Goal: Task Accomplishment & Management: Complete application form

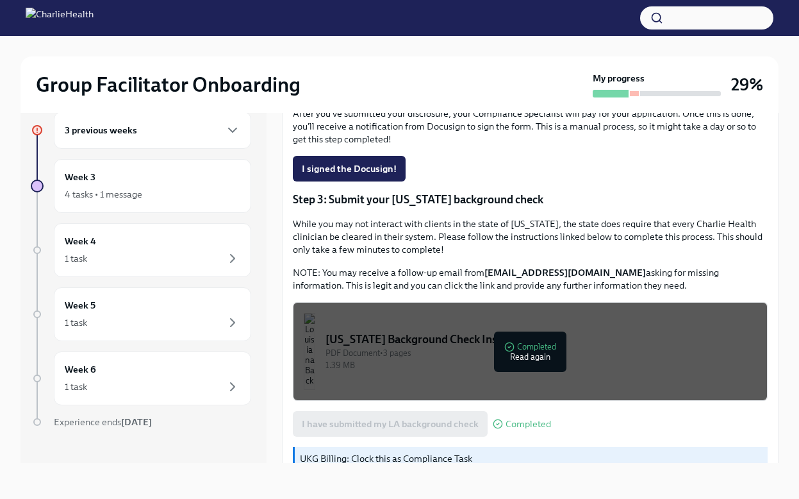
scroll to position [375, 0]
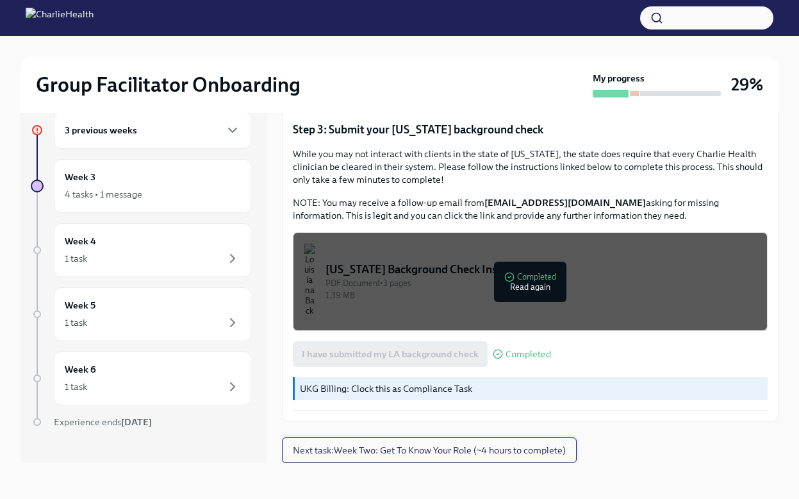
click at [481, 457] on button "Next task : Week Two: Get To Know Your Role (~4 hours to complete)" at bounding box center [429, 450] width 295 height 26
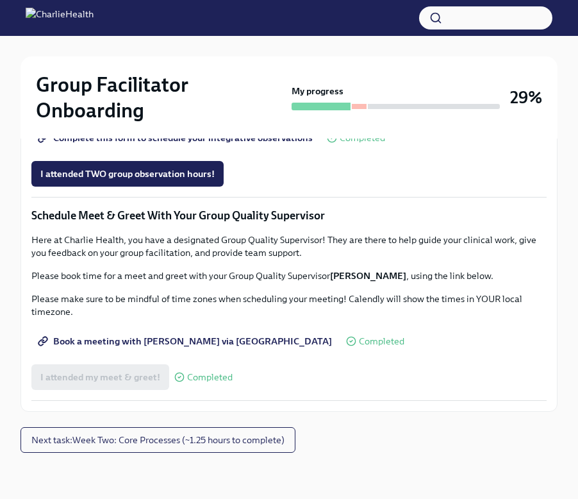
scroll to position [1161, 0]
click at [193, 180] on span "I attended TWO group observation hours!" at bounding box center [127, 173] width 174 height 13
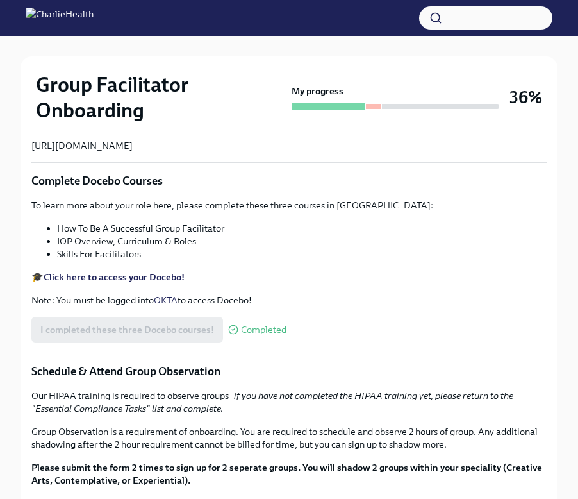
scroll to position [95, 0]
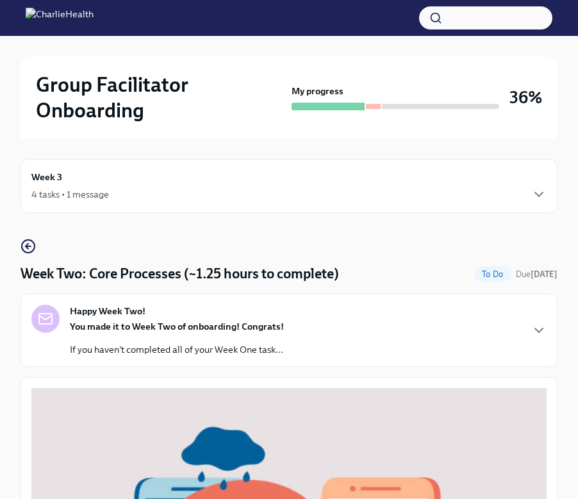
click at [156, 208] on div "Week 3 4 tasks • 1 message" at bounding box center [289, 186] width 537 height 54
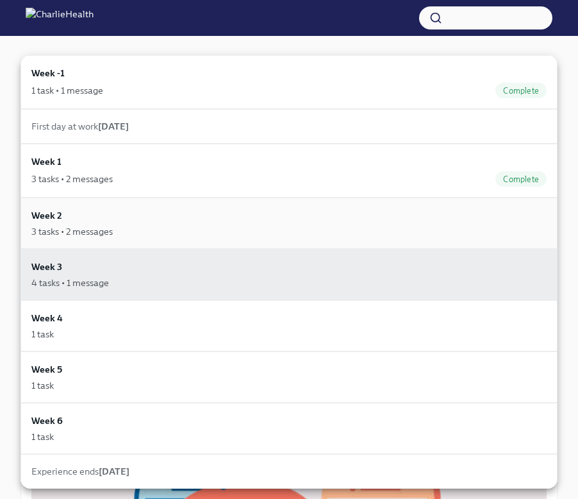
click at [138, 233] on div "3 tasks • 2 messages" at bounding box center [288, 231] width 515 height 13
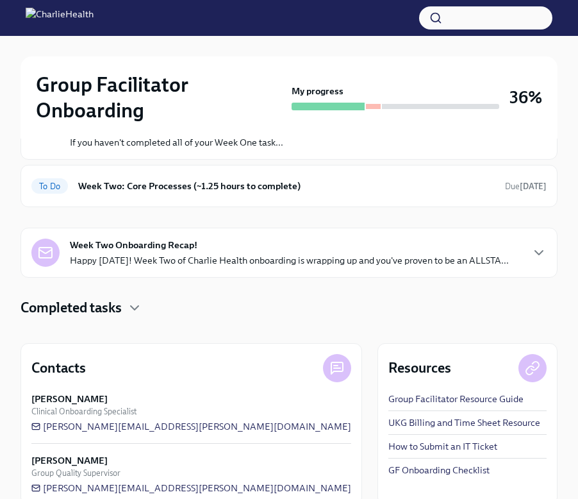
scroll to position [217, 0]
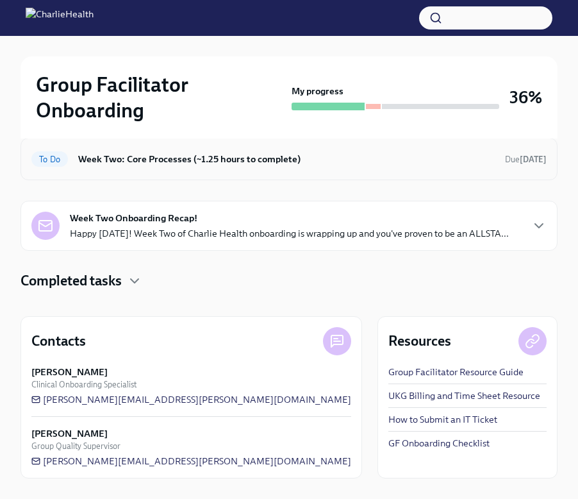
click at [143, 145] on div "To Do Week Two: Core Processes (~1.25 hours to complete) Due [DATE]" at bounding box center [289, 159] width 537 height 42
click at [143, 164] on h6 "Week Two: Core Processes (~1.25 hours to complete)" at bounding box center [286, 159] width 417 height 14
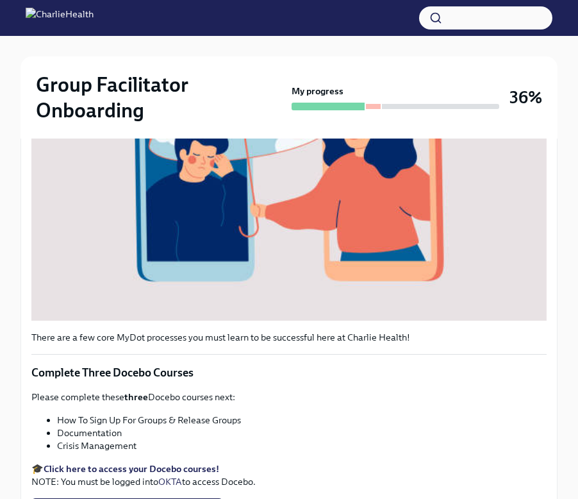
scroll to position [578, 0]
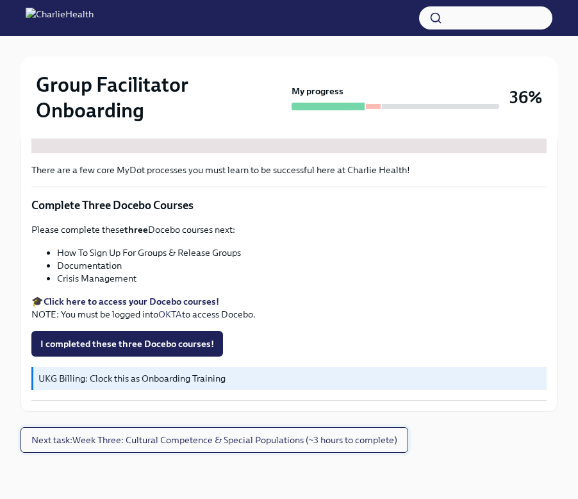
click at [104, 444] on span "Next task : Week Three: Cultural Competence & Special Populations (~3 hours to …" at bounding box center [214, 439] width 366 height 13
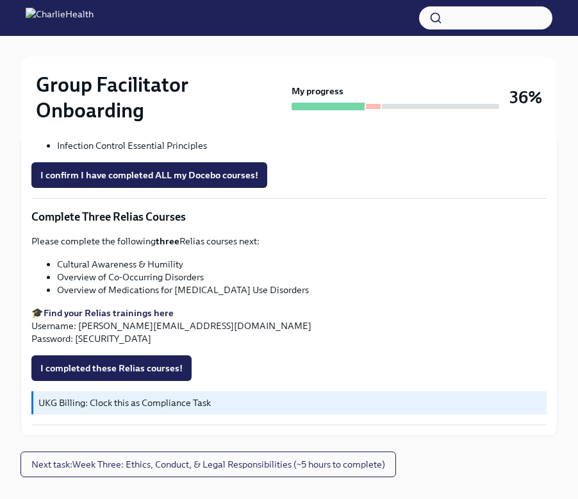
scroll to position [1086, 0]
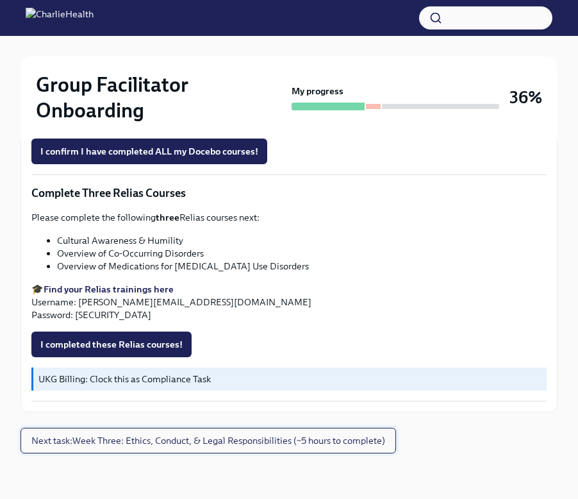
click at [117, 435] on span "Next task : Week Three: Ethics, Conduct, & Legal Responsibilities (~5 hours to …" at bounding box center [208, 440] width 354 height 13
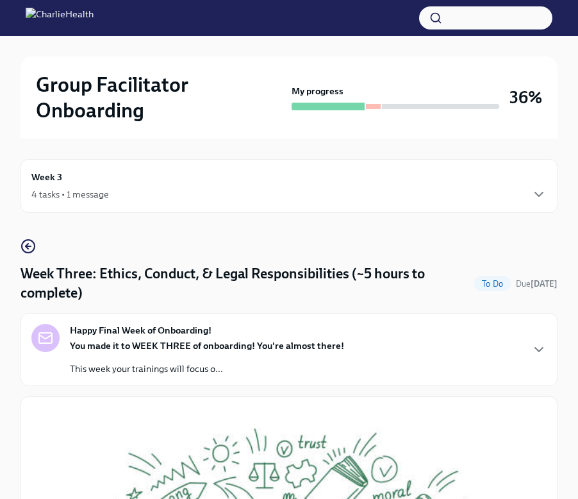
click at [28, 247] on icon "button" at bounding box center [28, 245] width 15 height 15
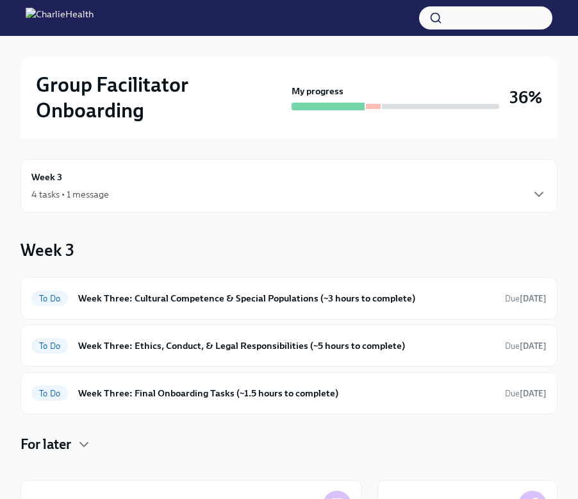
scroll to position [163, 0]
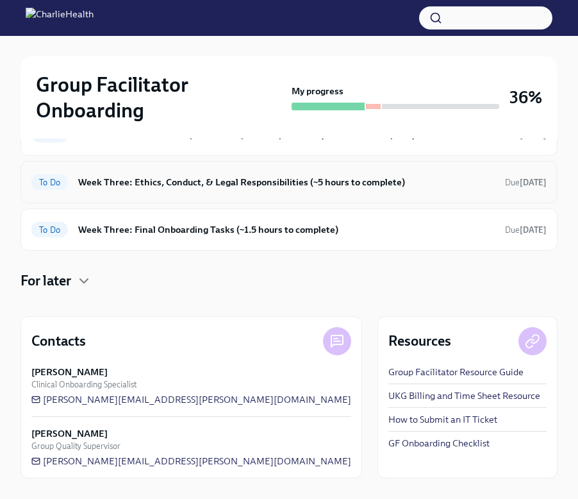
click at [118, 185] on h6 "Week Three: Ethics, Conduct, & Legal Responsibilities (~5 hours to complete)" at bounding box center [286, 182] width 417 height 14
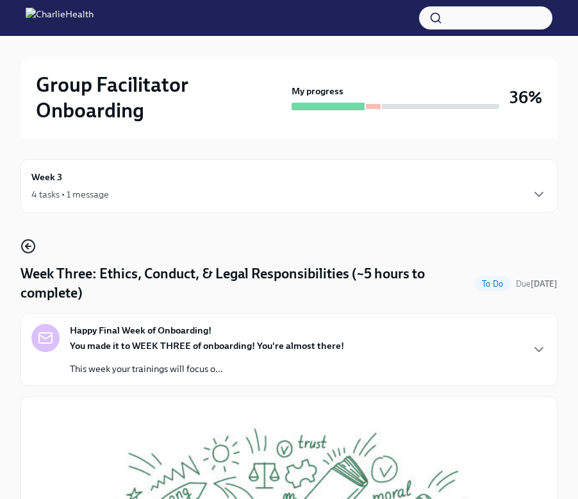
click at [32, 242] on icon "button" at bounding box center [28, 245] width 15 height 15
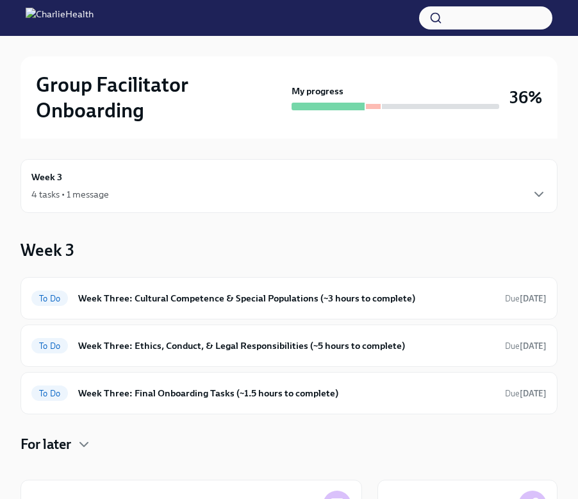
click at [72, 190] on div "4 tasks • 1 message" at bounding box center [70, 194] width 78 height 13
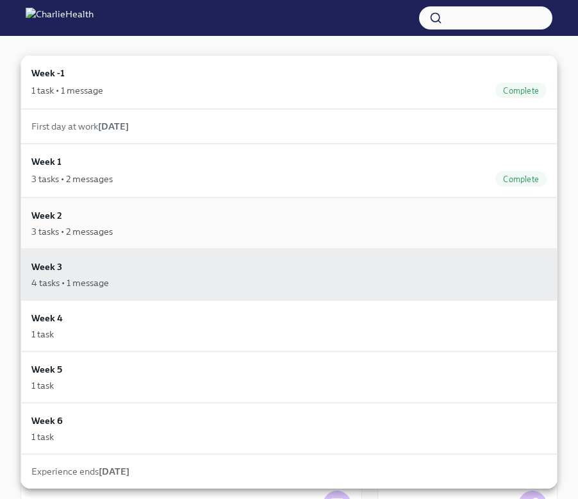
click at [99, 222] on div "Week 2 3 tasks • 2 messages" at bounding box center [288, 222] width 515 height 29
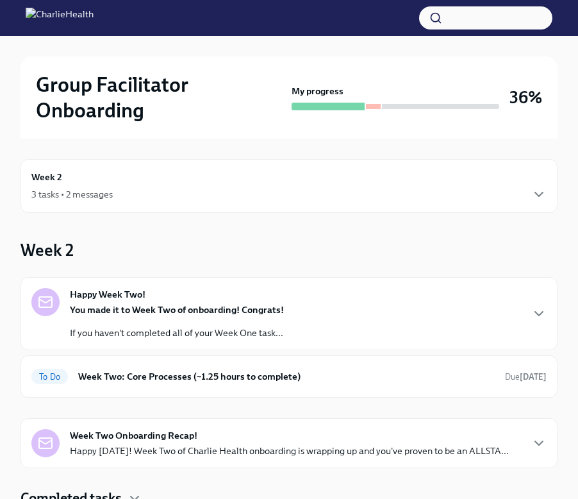
scroll to position [217, 0]
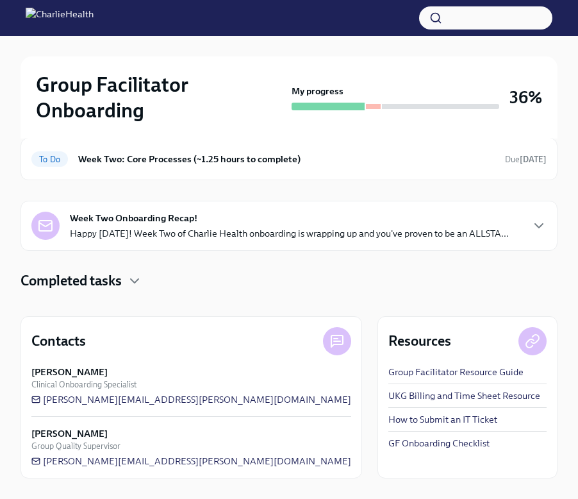
click at [99, 222] on strong "Week Two Onboarding Recap!" at bounding box center [134, 218] width 128 height 13
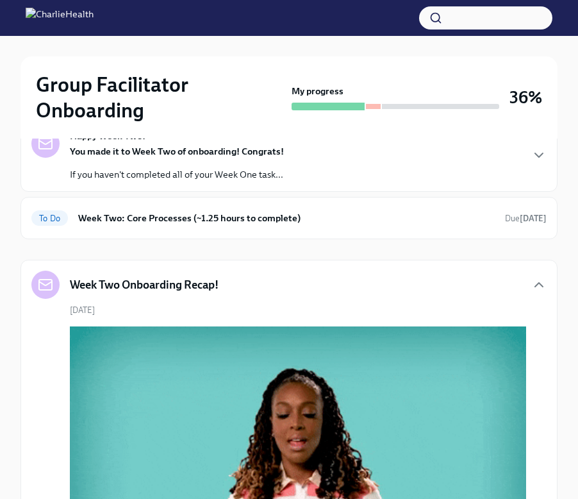
scroll to position [0, 0]
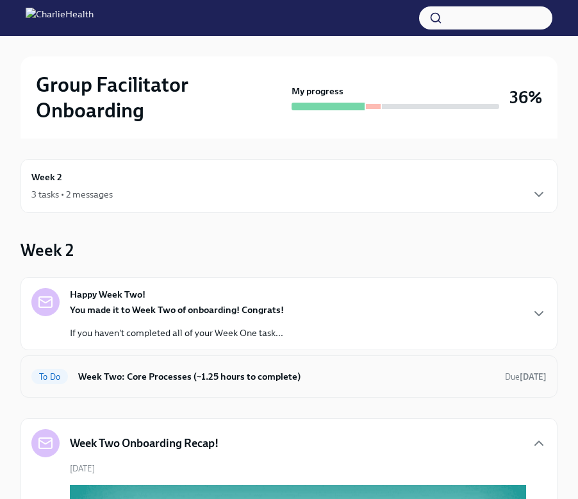
click at [141, 363] on div "To Do Week Two: Core Processes (~1.25 hours to complete) Due today" at bounding box center [289, 376] width 537 height 42
click at [144, 374] on h6 "Week Two: Core Processes (~1.25 hours to complete)" at bounding box center [286, 376] width 417 height 14
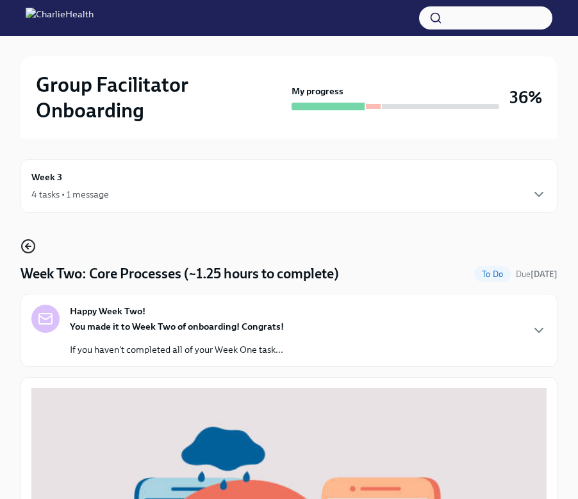
click at [29, 243] on icon "button" at bounding box center [28, 245] width 15 height 15
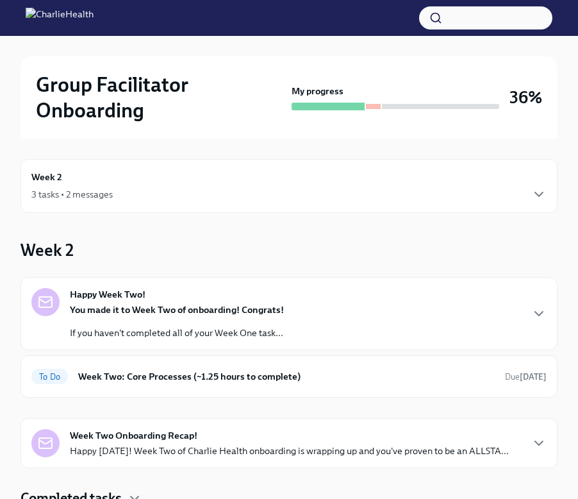
click at [118, 199] on div "3 tasks • 2 messages" at bounding box center [288, 194] width 515 height 15
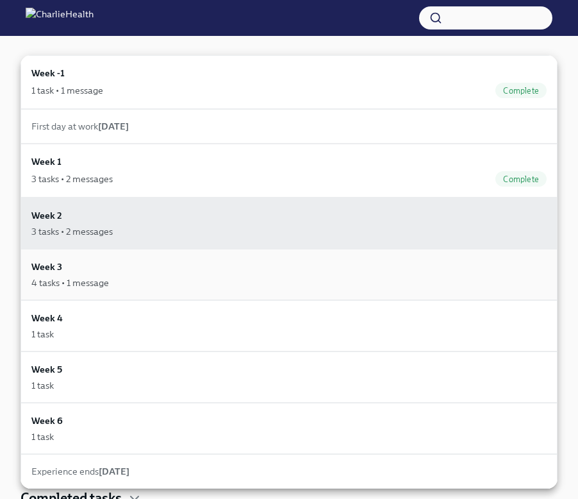
click at [137, 283] on div "4 tasks • 1 message" at bounding box center [288, 282] width 515 height 13
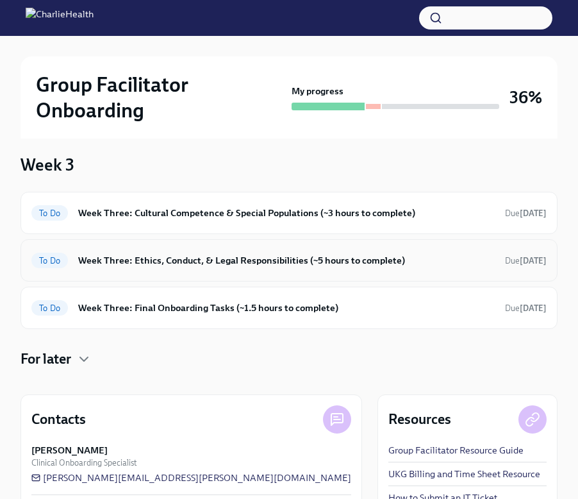
scroll to position [84, 0]
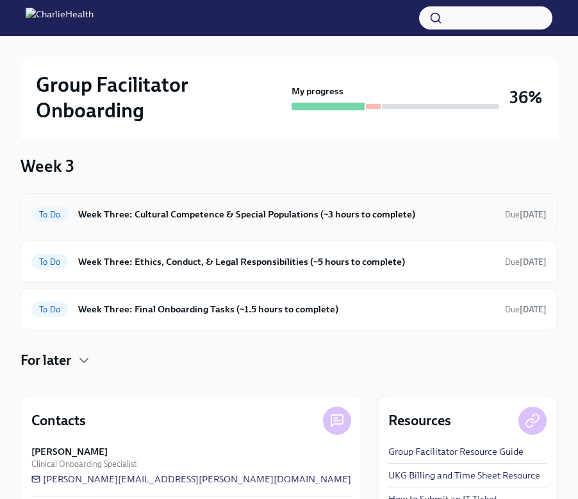
click at [133, 220] on h6 "Week Three: Cultural Competence & Special Populations (~3 hours to complete)" at bounding box center [286, 214] width 417 height 14
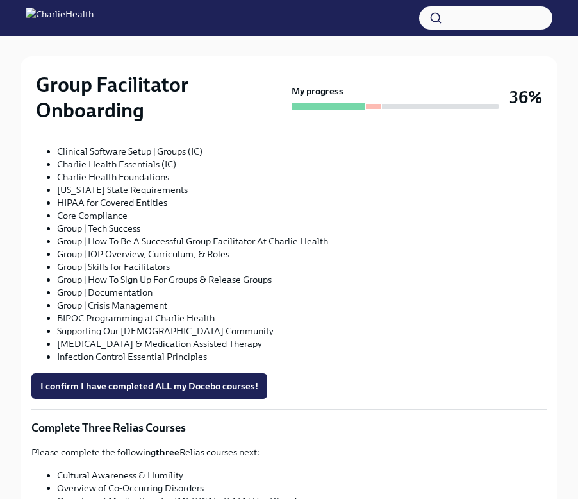
scroll to position [1086, 0]
